Goal: Navigation & Orientation: Find specific page/section

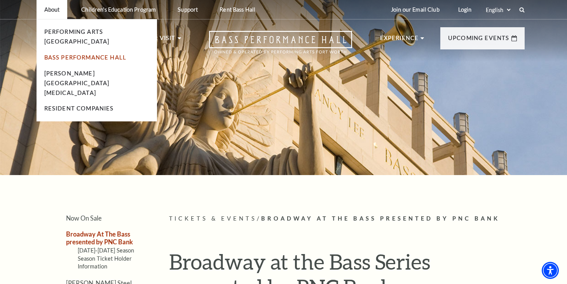
click at [63, 54] on link "Bass Performance Hall" at bounding box center [85, 57] width 82 height 7
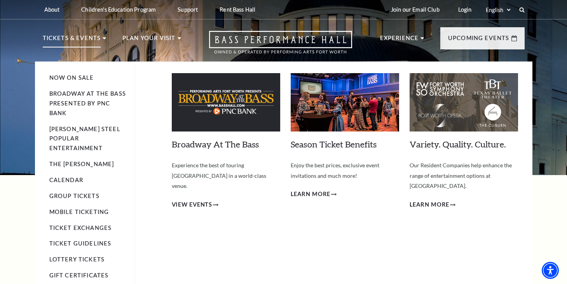
click at [97, 39] on p "Tickets & Events" at bounding box center [72, 40] width 58 height 14
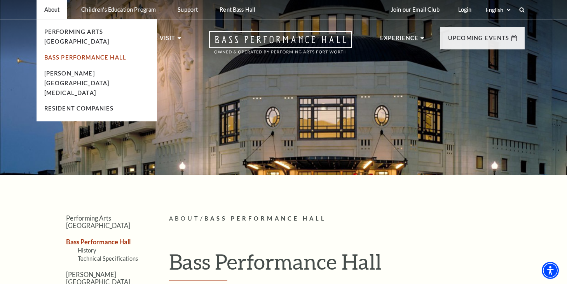
click at [59, 54] on link "Bass Performance Hall" at bounding box center [85, 57] width 82 height 7
